Goal: Transaction & Acquisition: Obtain resource

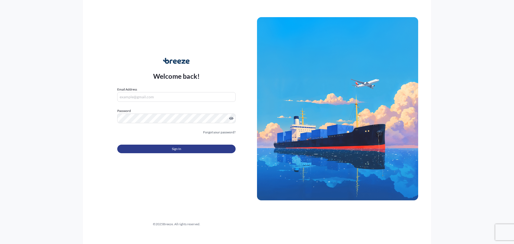
type input "[EMAIL_ADDRESS][DOMAIN_NAME]"
click at [169, 145] on button "Sign In" at bounding box center [176, 149] width 118 height 9
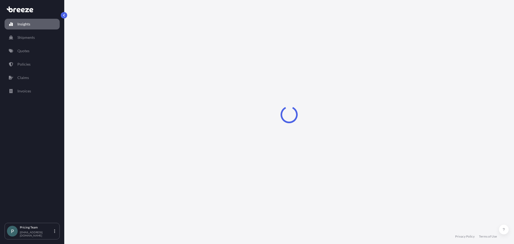
select select "2025"
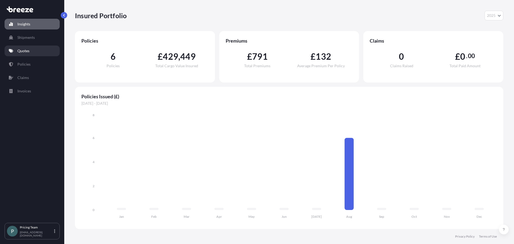
click at [31, 47] on link "Quotes" at bounding box center [32, 50] width 55 height 11
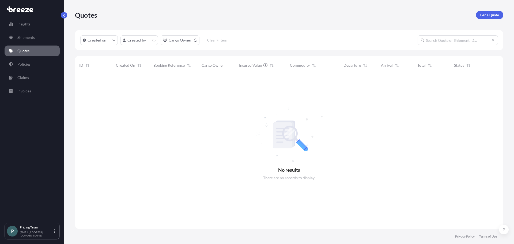
scroll to position [153, 424]
click at [489, 15] on p "Get a Quote" at bounding box center [489, 14] width 19 height 5
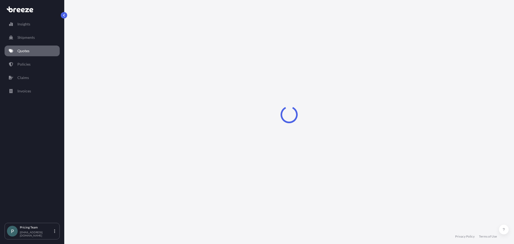
select select "Sea"
select select "1"
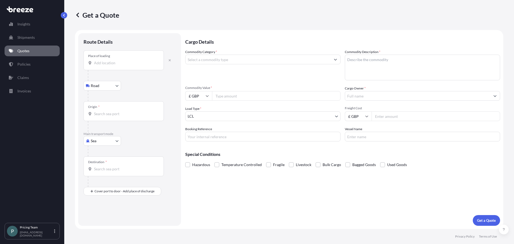
click at [133, 59] on div "Place of loading" at bounding box center [123, 60] width 80 height 20
click at [133, 60] on input "Place of loading" at bounding box center [125, 62] width 63 height 5
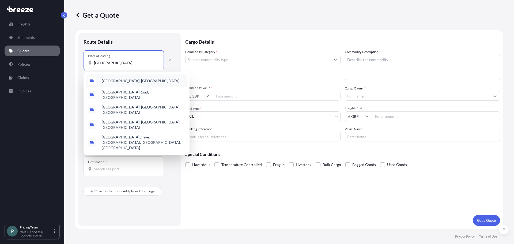
click at [126, 81] on span "[GEOGRAPHIC_DATA] , [GEOGRAPHIC_DATA]" at bounding box center [141, 80] width 78 height 5
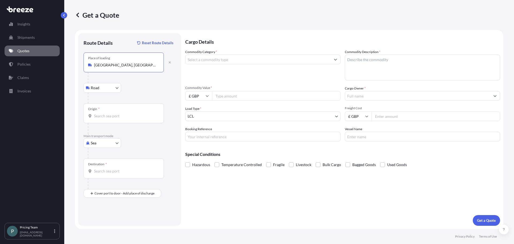
type input "[GEOGRAPHIC_DATA], [GEOGRAPHIC_DATA]"
click at [120, 123] on div at bounding box center [126, 128] width 76 height 11
click at [120, 120] on div "Origin *" at bounding box center [123, 113] width 80 height 20
click at [120, 119] on input "Origin *" at bounding box center [125, 115] width 63 height 5
type input "GBSOU - [GEOGRAPHIC_DATA], [GEOGRAPHIC_DATA]"
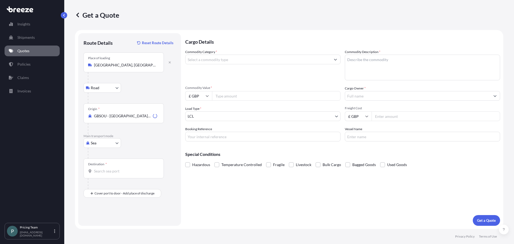
drag, startPoint x: 117, startPoint y: 164, endPoint x: 117, endPoint y: 169, distance: 5.1
click at [117, 166] on div "Destination *" at bounding box center [123, 168] width 80 height 20
click at [117, 168] on input "Destination *" at bounding box center [125, 170] width 63 height 5
click at [117, 169] on input "Destination *" at bounding box center [125, 170] width 63 height 5
type input "USCHI / MDW - [GEOGRAPHIC_DATA], [GEOGRAPHIC_DATA]"
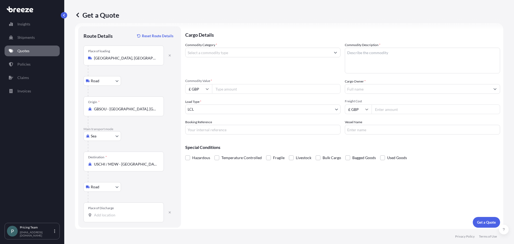
scroll to position [9, 0]
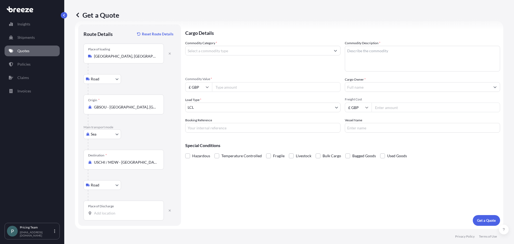
click at [113, 212] on input "Place of Discharge" at bounding box center [125, 212] width 63 height 5
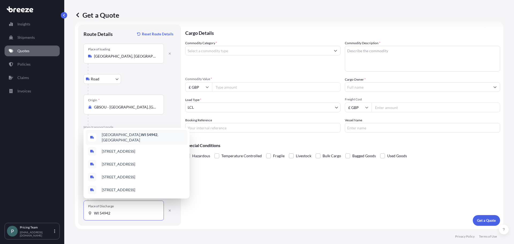
click at [145, 137] on span "[GEOGRAPHIC_DATA], WI 54942 , [GEOGRAPHIC_DATA]" at bounding box center [143, 137] width 83 height 11
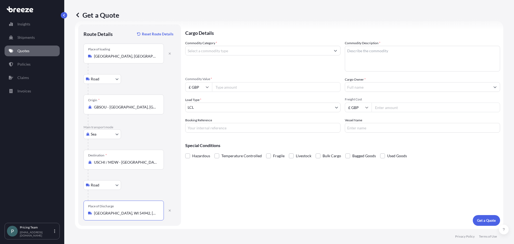
type input "[GEOGRAPHIC_DATA], WI 54942, [GEOGRAPHIC_DATA]"
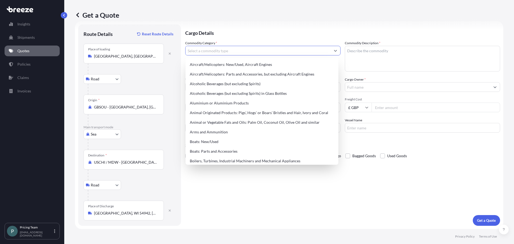
click at [240, 50] on input "Commodity Category *" at bounding box center [257, 51] width 145 height 10
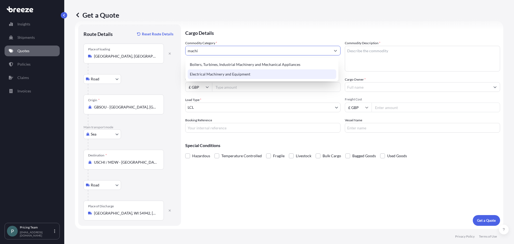
click at [248, 76] on div "Electrical Machinery and Equipment" at bounding box center [262, 74] width 149 height 10
type input "Electrical Machinery and Equipment"
click at [402, 56] on textarea "Commodity Description *" at bounding box center [422, 59] width 155 height 26
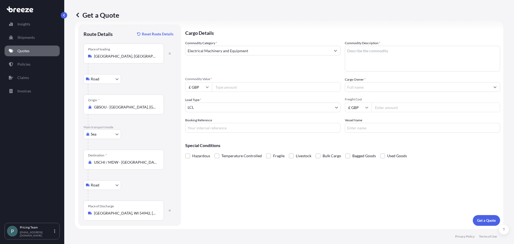
click at [363, 61] on textarea "Commodity Description *" at bounding box center [422, 59] width 155 height 26
click at [381, 48] on textarea "Commodity Description *" at bounding box center [422, 59] width 155 height 26
type textarea "m"
type textarea "non haz machinery"
click at [206, 87] on icon at bounding box center [207, 86] width 3 height 3
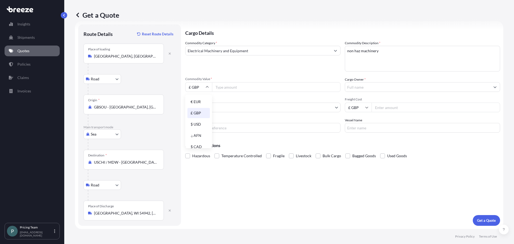
click at [197, 126] on div "$ USD" at bounding box center [198, 124] width 22 height 10
type input "$ USD"
click at [228, 89] on input "Commodity Value *" at bounding box center [276, 87] width 128 height 10
type input "163565.20"
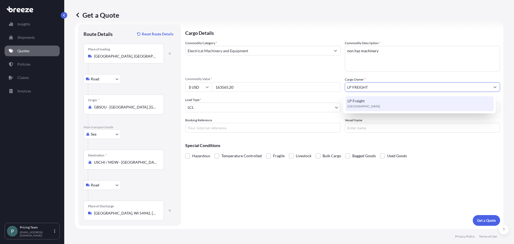
click at [377, 103] on div "LP Freight [GEOGRAPHIC_DATA]" at bounding box center [419, 103] width 149 height 15
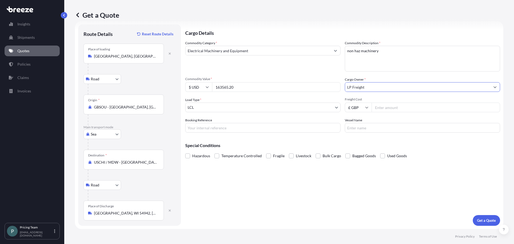
type input "LP Freight"
click at [233, 111] on body "9 options available. 0 options available. 1 option available. Insights Shipment…" at bounding box center [257, 122] width 514 height 244
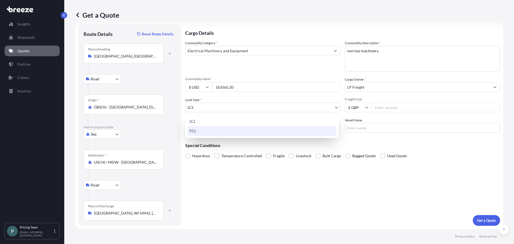
click at [218, 130] on div "FCL" at bounding box center [261, 131] width 149 height 10
select select "2"
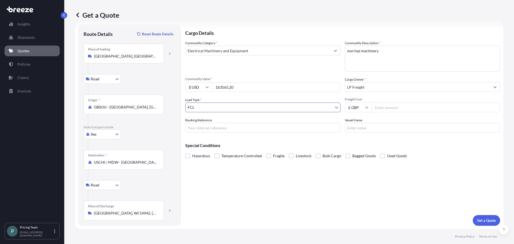
click at [390, 107] on input "Freight Cost" at bounding box center [435, 107] width 128 height 10
click at [356, 109] on input "£ GBP" at bounding box center [358, 107] width 27 height 10
drag, startPoint x: 484, startPoint y: 123, endPoint x: 417, endPoint y: 125, distance: 67.5
click at [482, 123] on input "Vessel Name" at bounding box center [422, 128] width 155 height 10
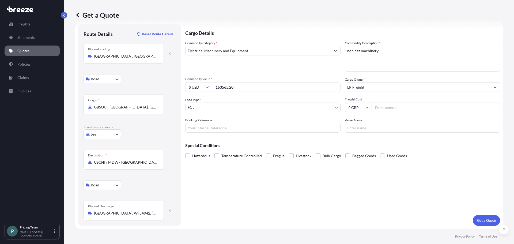
click at [383, 111] on input "Freight Cost" at bounding box center [435, 107] width 128 height 10
type input "2"
type input "3865"
click at [249, 124] on input "Booking Reference" at bounding box center [262, 128] width 155 height 10
click at [435, 100] on span "Freight Cost" at bounding box center [422, 99] width 155 height 4
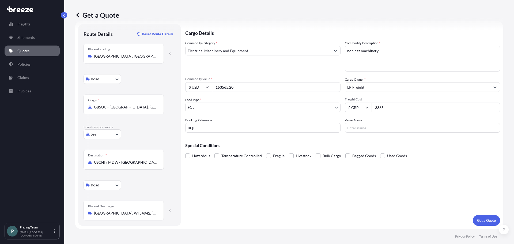
click at [435, 102] on input "3865" at bounding box center [435, 107] width 128 height 10
click at [236, 133] on div "Cargo Details Commodity Category * Electrical Machinery and Equipment Commodity…" at bounding box center [342, 124] width 315 height 201
click at [238, 131] on input "BQT" at bounding box center [262, 128] width 155 height 10
type input "BQT2531192"
click at [362, 128] on input "Vessel Name" at bounding box center [422, 128] width 155 height 10
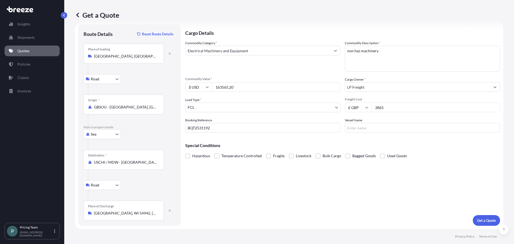
drag, startPoint x: 394, startPoint y: 194, endPoint x: 476, endPoint y: 197, distance: 82.2
click at [397, 194] on div "Cargo Details Commodity Category * Electrical Machinery and Equipment Commodity…" at bounding box center [342, 124] width 315 height 201
click at [478, 218] on p "Get a Quote" at bounding box center [486, 220] width 19 height 5
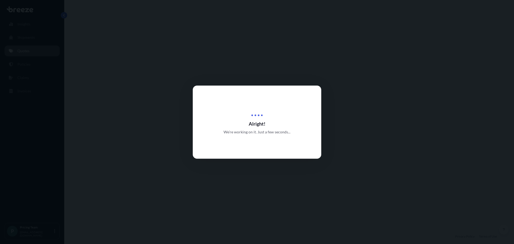
select select "Road"
select select "Sea"
select select "Road"
select select "2"
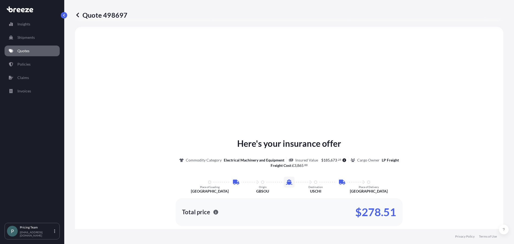
scroll to position [268, 0]
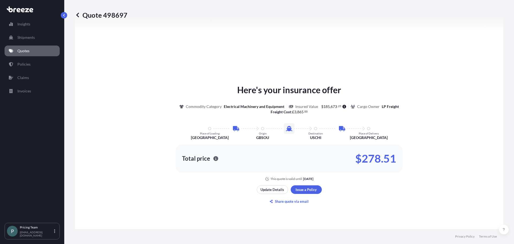
click at [468, 75] on div "Here's your insurance offer Commodity Category Electrical Machinery and Equipme…" at bounding box center [288, 145] width 413 height 328
click at [457, 91] on div "Here's your insurance offer Commodity Category Electrical Machinery and Equipme…" at bounding box center [288, 131] width 413 height 97
click at [469, 82] on div "Here's your insurance offer Commodity Category Electrical Machinery and Equipme…" at bounding box center [288, 145] width 413 height 328
